Goal: Navigation & Orientation: Find specific page/section

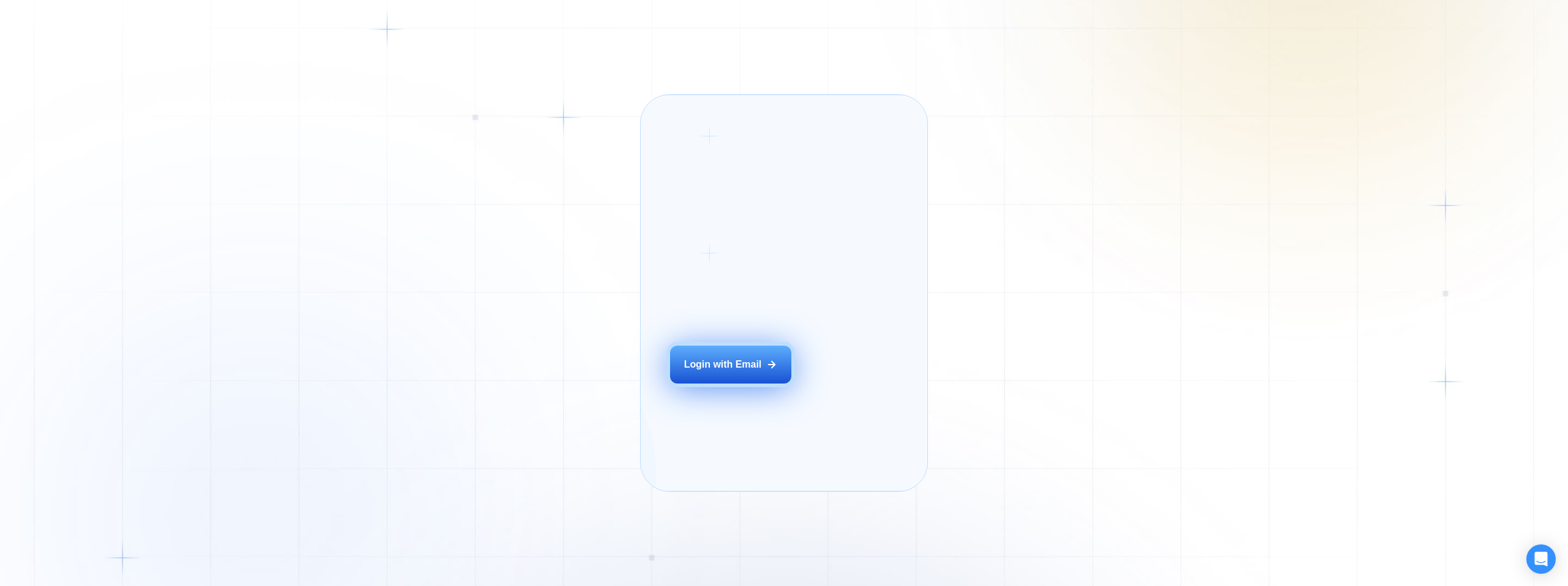
click at [715, 372] on div "Login with Email" at bounding box center [723, 364] width 78 height 14
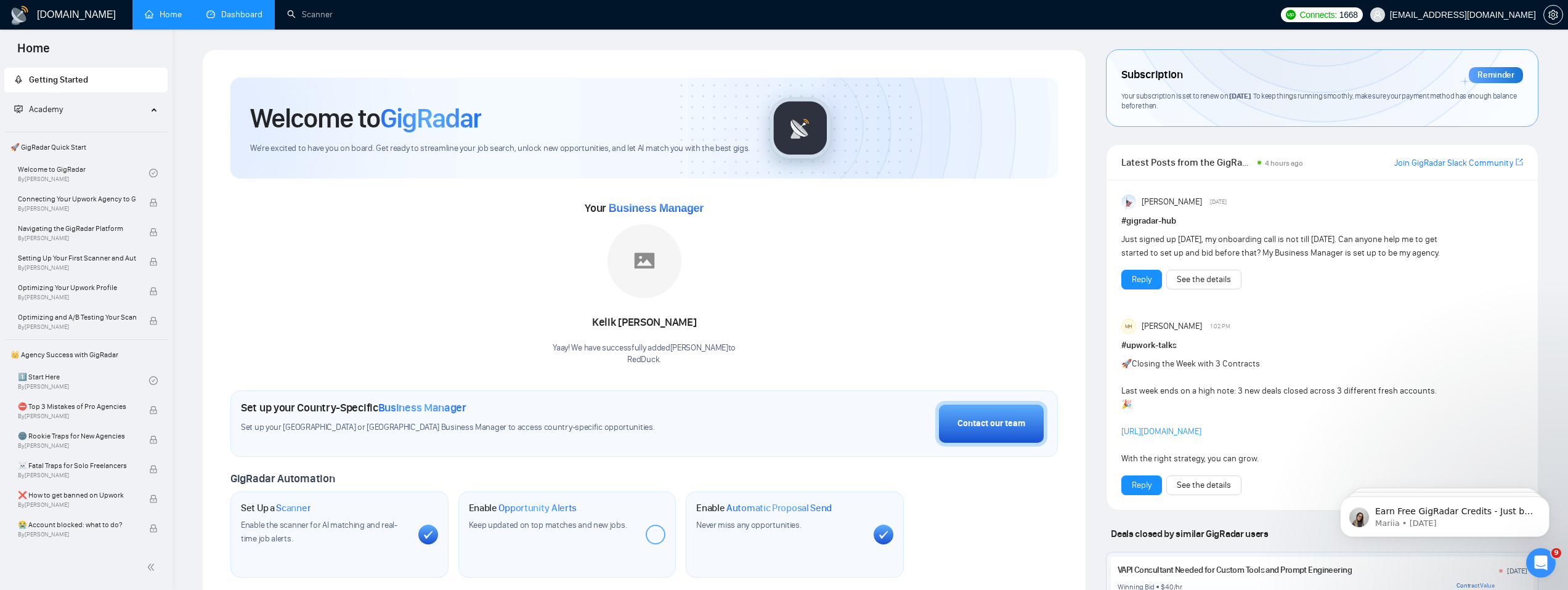
click at [225, 17] on link "Dashboard" at bounding box center [234, 14] width 56 height 11
